Goal: Information Seeking & Learning: Compare options

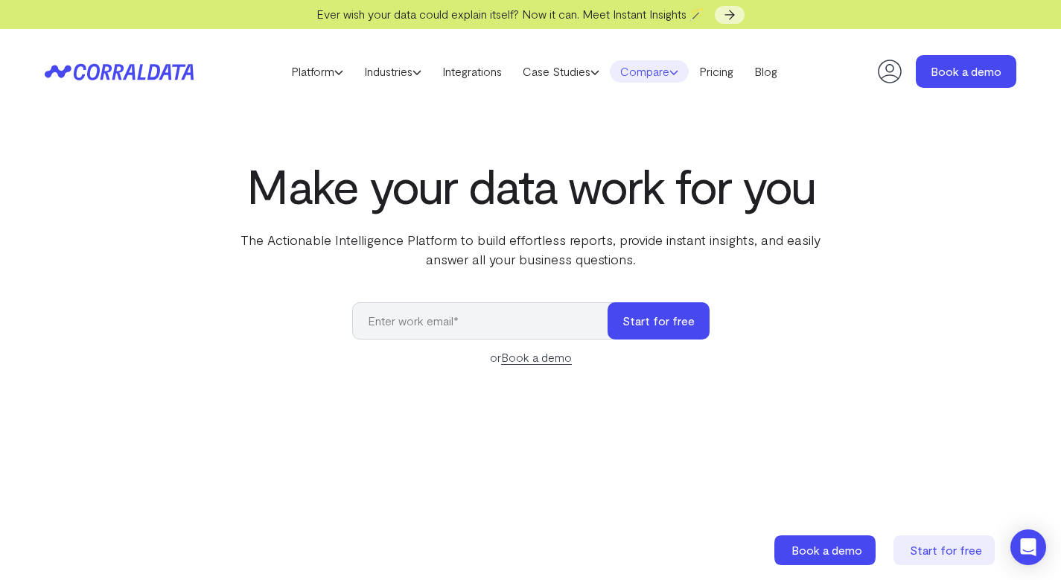
click at [652, 71] on link "Compare" at bounding box center [649, 71] width 79 height 22
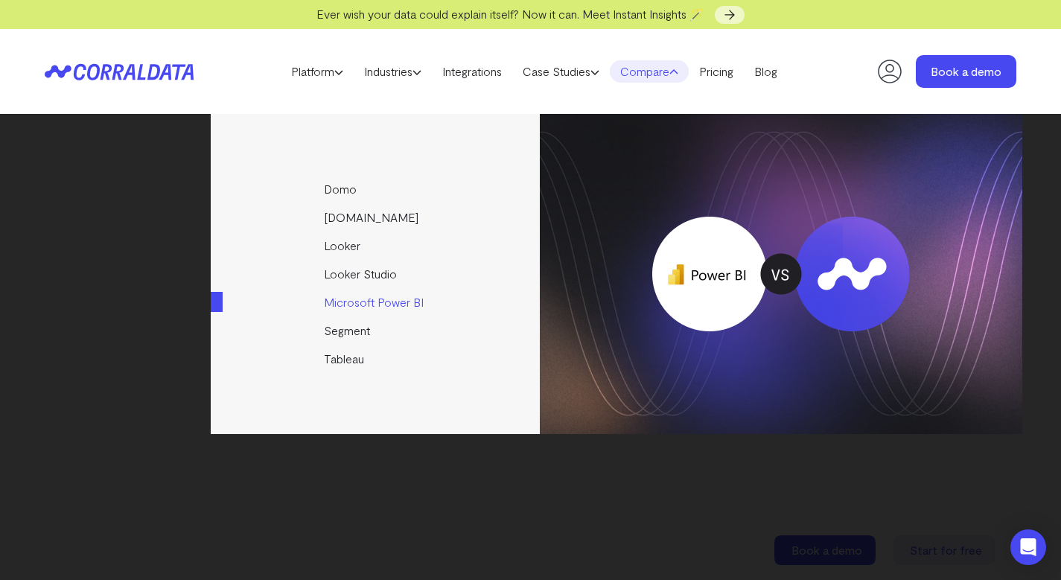
click at [379, 299] on link "Microsoft Power BI" at bounding box center [376, 302] width 331 height 28
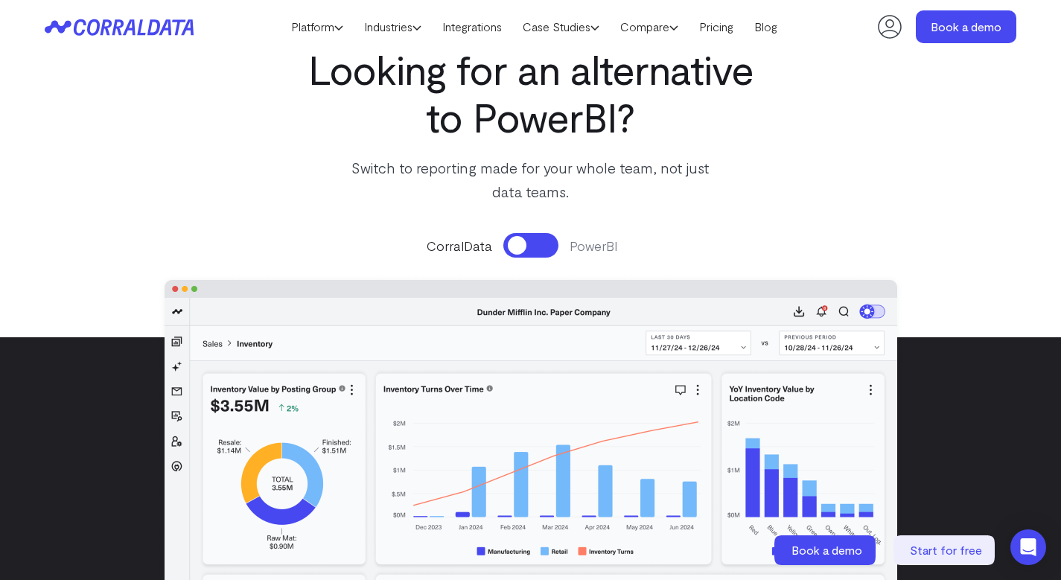
scroll to position [115, 0]
click at [527, 254] on button at bounding box center [530, 244] width 55 height 25
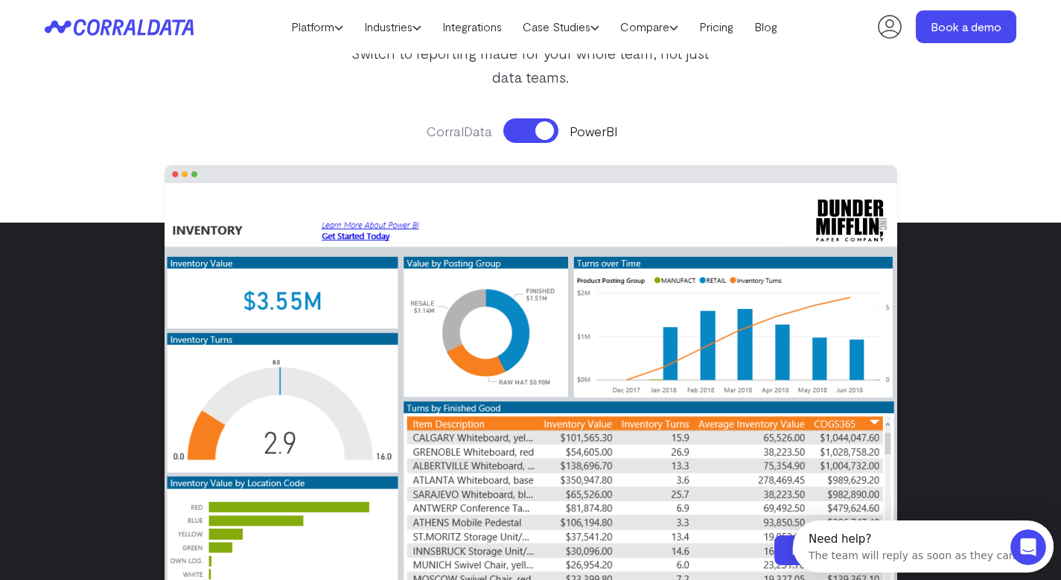
scroll to position [0, 0]
click at [555, 144] on div "CorralData PowerBI" at bounding box center [531, 375] width 778 height 542
click at [541, 129] on button at bounding box center [530, 130] width 55 height 25
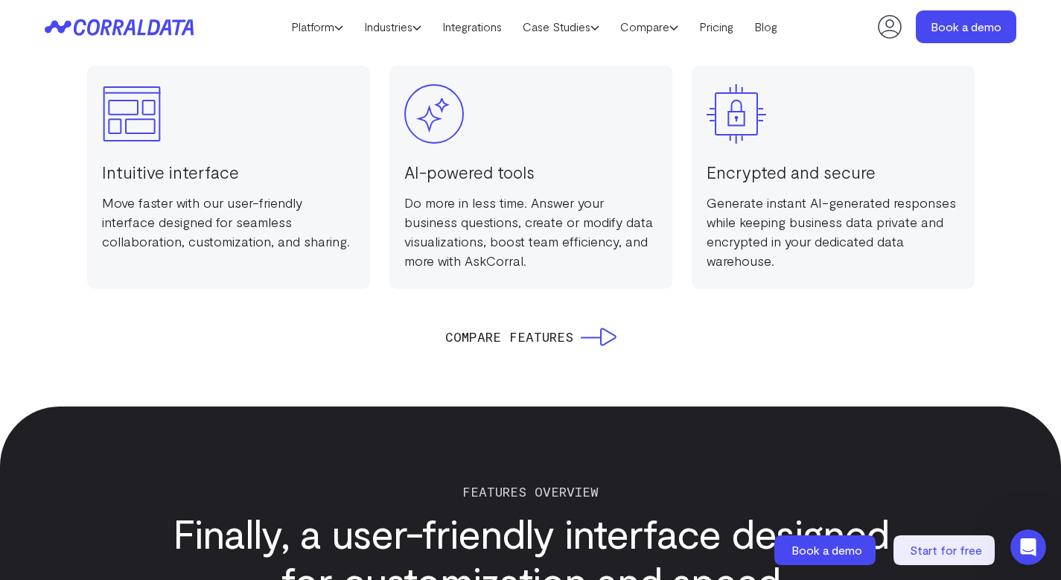
scroll to position [1555, 0]
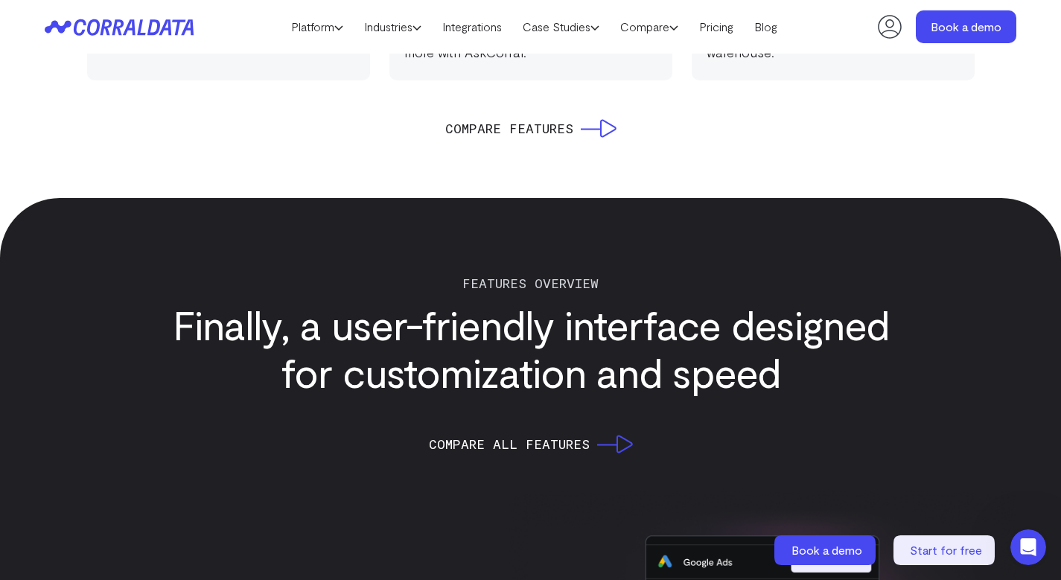
click at [585, 130] on link "Compare Features" at bounding box center [530, 128] width 171 height 21
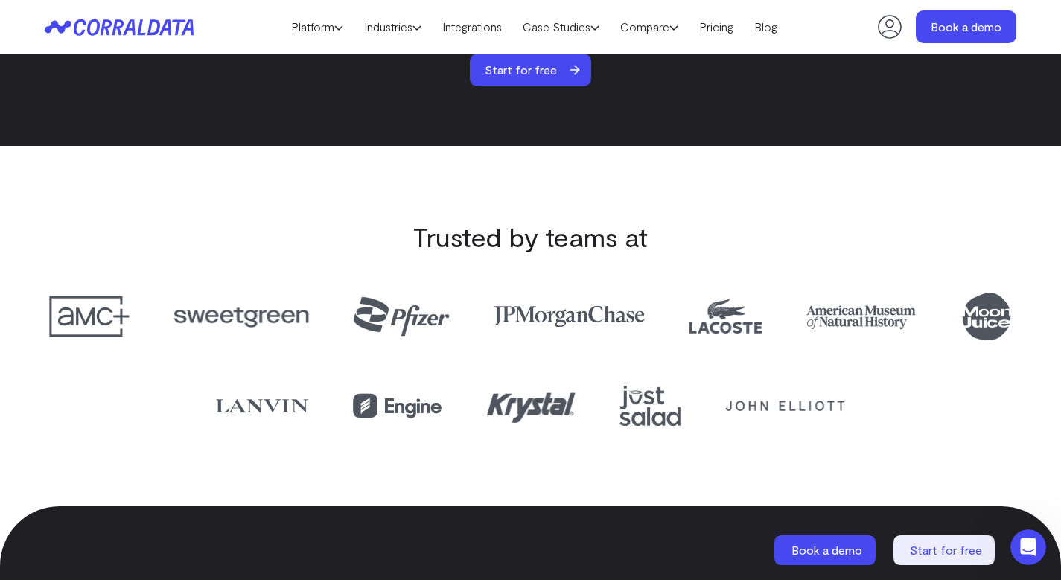
scroll to position [7901, 0]
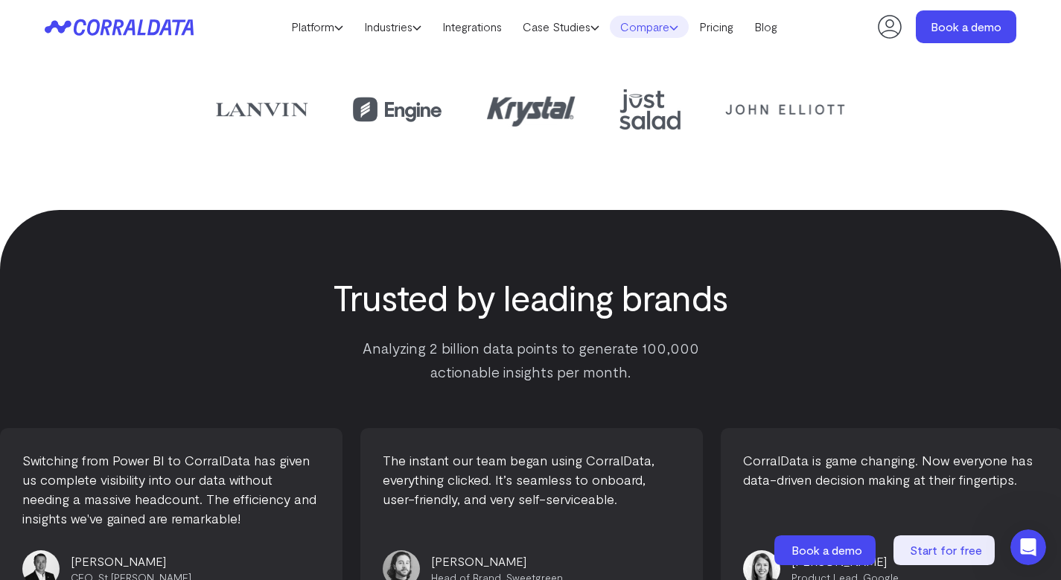
click at [646, 25] on link "Compare" at bounding box center [649, 27] width 79 height 22
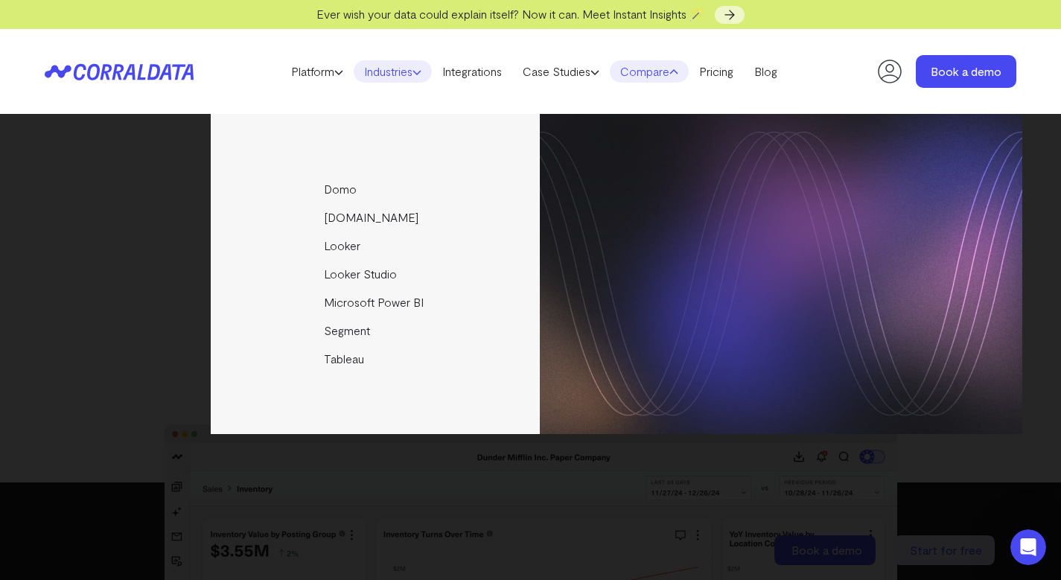
click at [382, 71] on link "Industries" at bounding box center [393, 71] width 78 height 22
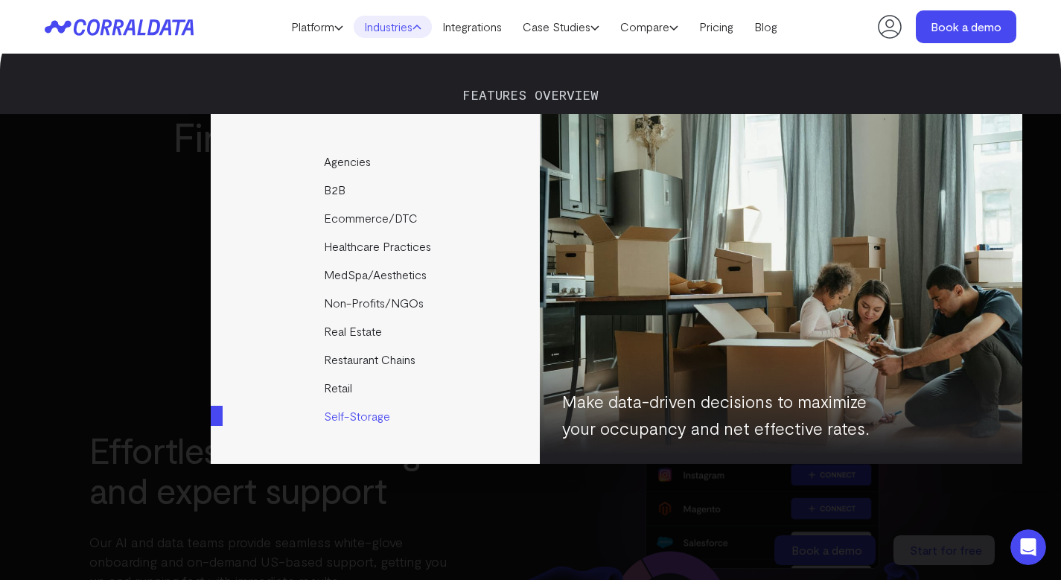
scroll to position [1761, 0]
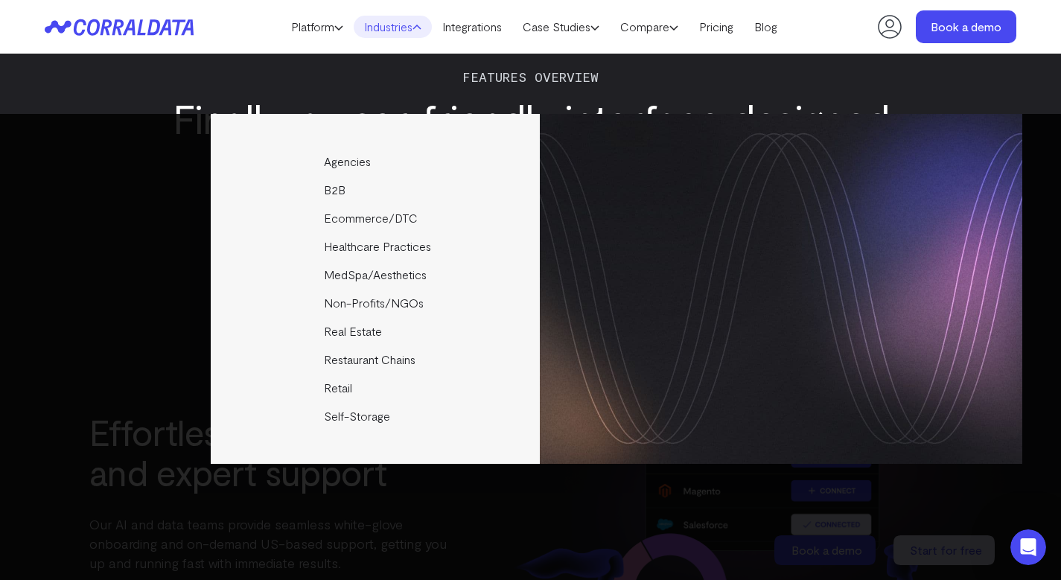
click at [261, 487] on div "Agencies Help your clients become data driven faster through seamless reporting…" at bounding box center [530, 347] width 1061 height 466
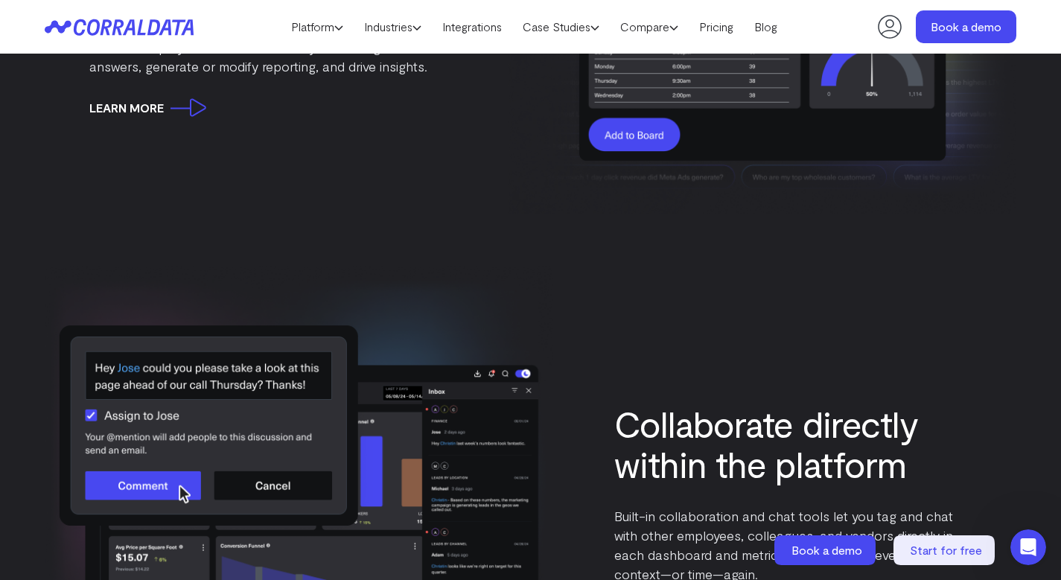
drag, startPoint x: 663, startPoint y: 422, endPoint x: 660, endPoint y: 545, distance: 123.7
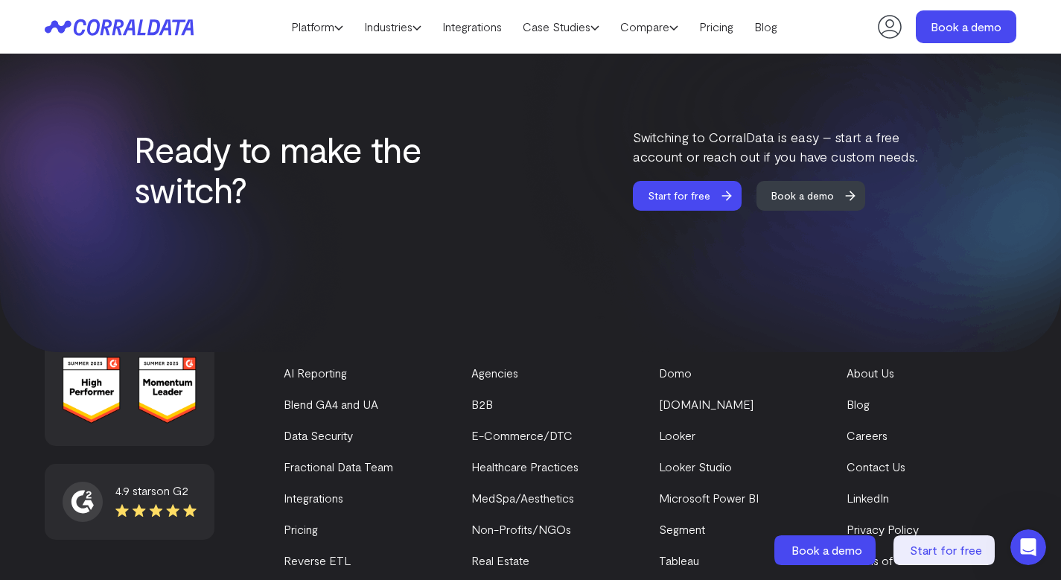
scroll to position [8982, 0]
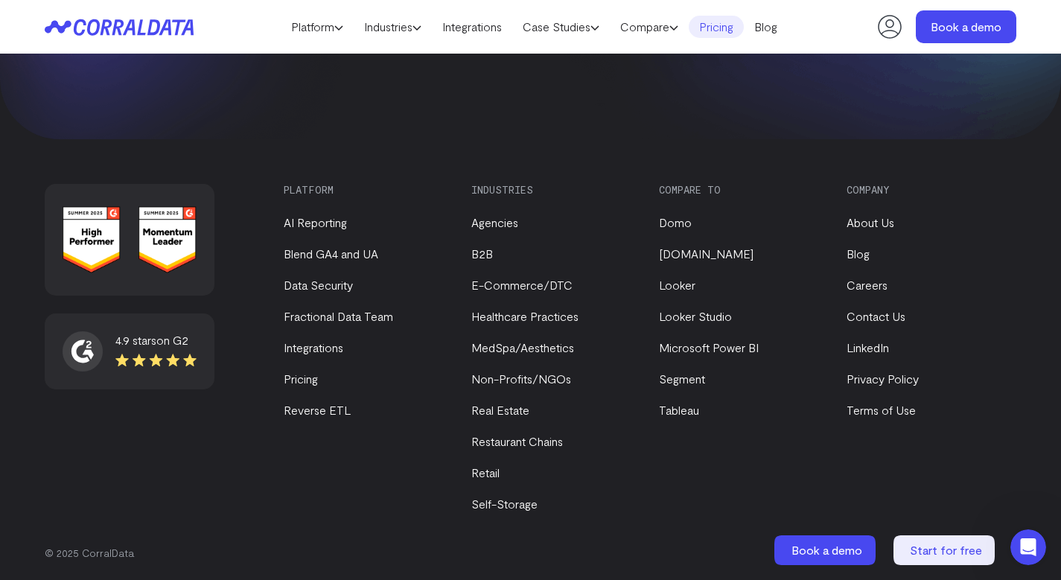
click at [722, 33] on link "Pricing" at bounding box center [716, 27] width 55 height 22
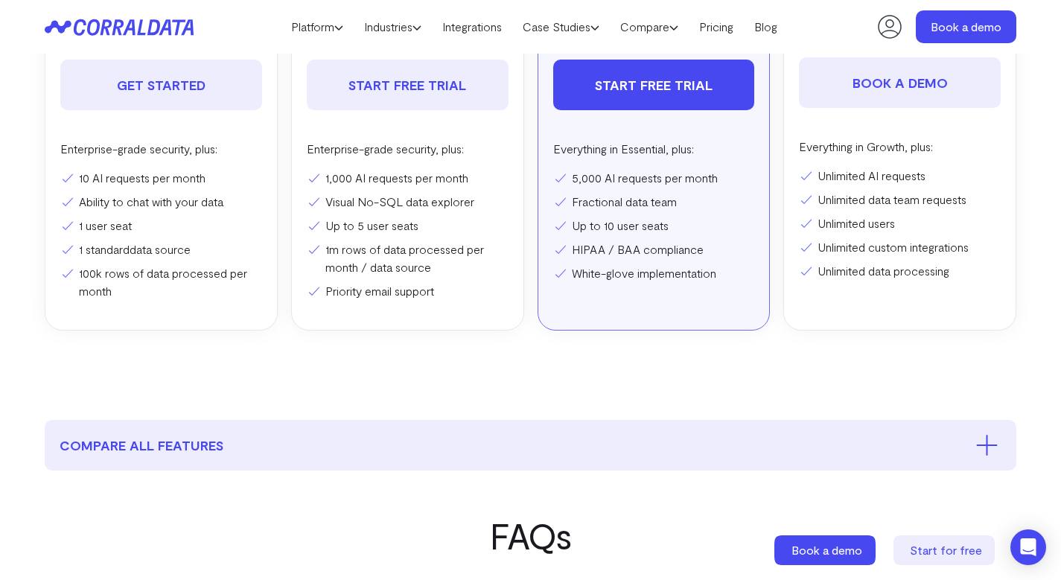
scroll to position [458, 0]
